Goal: Find specific page/section: Find specific page/section

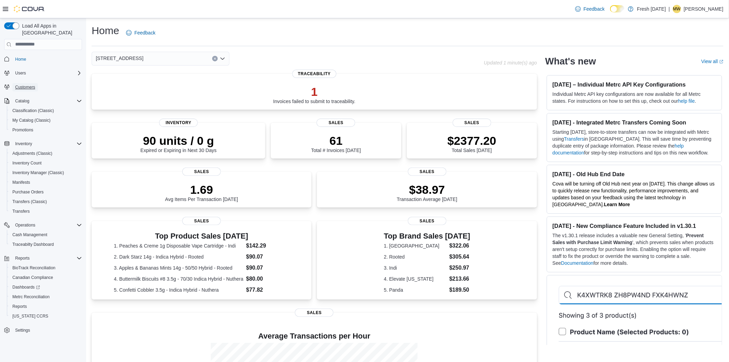
click at [26, 84] on span "Customers" at bounding box center [25, 87] width 20 height 6
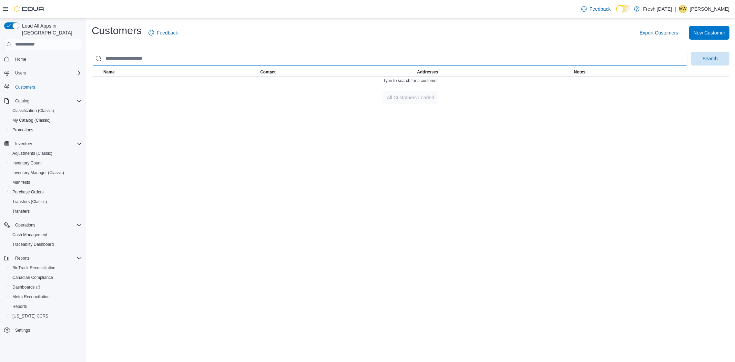
click at [217, 60] on input "search" at bounding box center [390, 59] width 596 height 14
type input "**********"
click at [691, 52] on button "Search" at bounding box center [710, 59] width 39 height 14
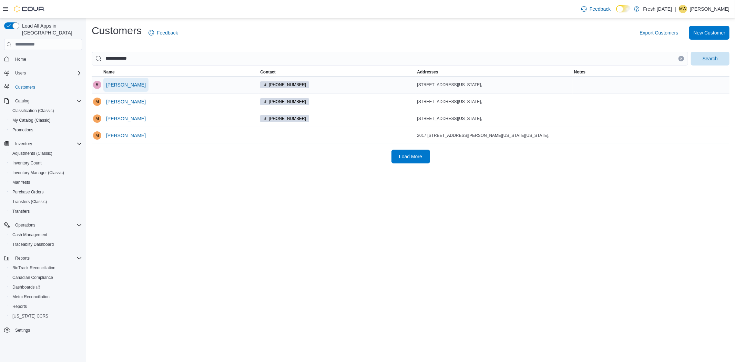
click at [129, 87] on span "Ryan Michael" at bounding box center [126, 84] width 40 height 7
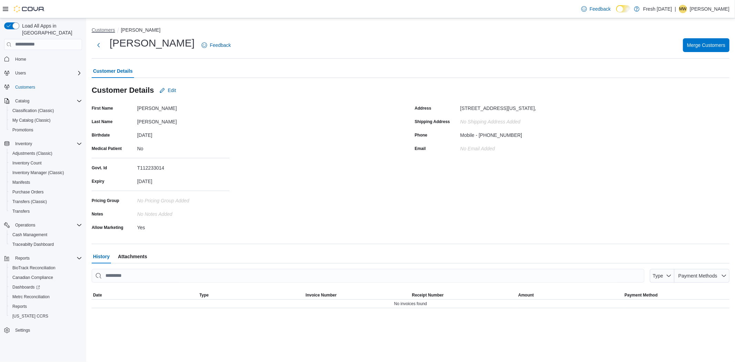
click at [97, 28] on button "Customers" at bounding box center [103, 30] width 23 height 6
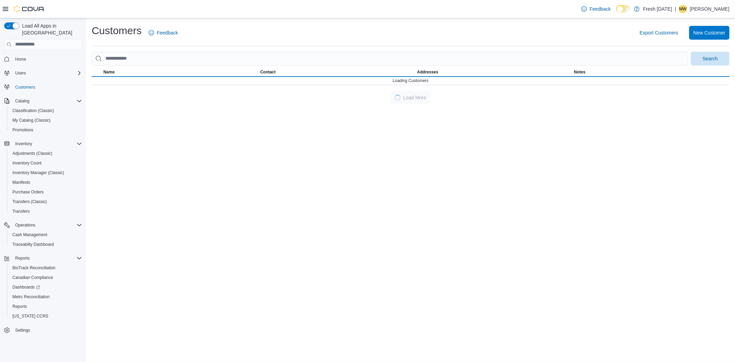
click at [179, 49] on div "Customers Feedback Export Customers New Customer Search Name Contact Addresses …" at bounding box center [411, 64] width 638 height 81
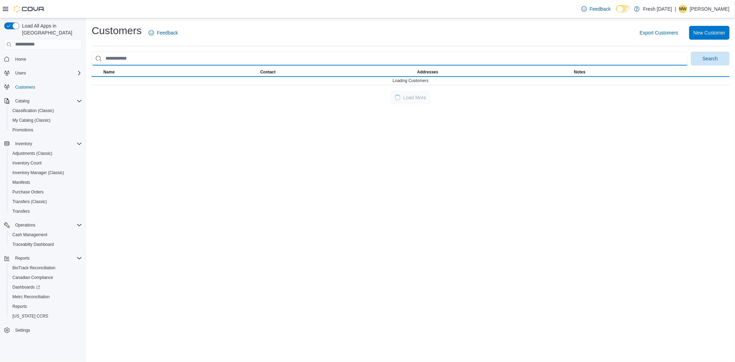
click at [167, 59] on input "search" at bounding box center [390, 59] width 596 height 14
type input "**********"
click at [691, 52] on button "Search" at bounding box center [710, 59] width 39 height 14
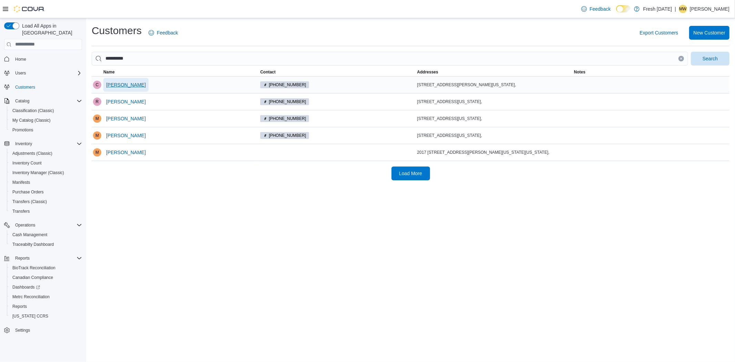
click at [129, 84] on span "Cody Zhang" at bounding box center [126, 84] width 40 height 7
